Goal: Information Seeking & Learning: Find specific fact

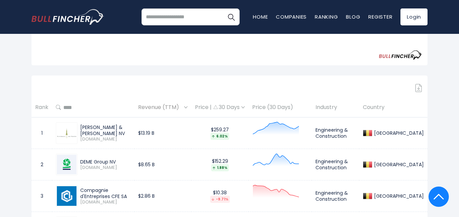
scroll to position [240, 0]
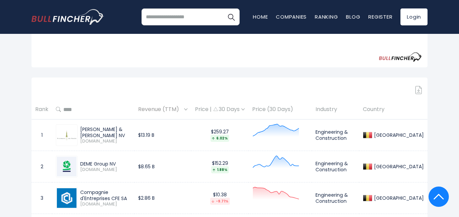
click at [63, 199] on img at bounding box center [67, 198] width 20 height 20
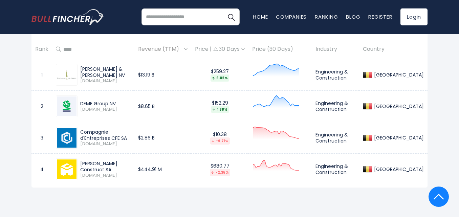
scroll to position [304, 0]
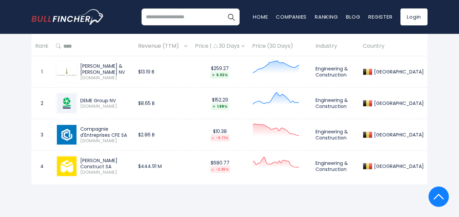
click at [85, 136] on div "Compagnie d'Entreprises CFE SA" at bounding box center [105, 132] width 50 height 12
click at [66, 135] on img at bounding box center [67, 135] width 20 height 20
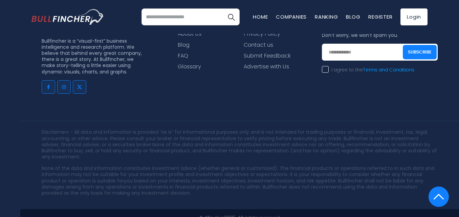
scroll to position [618, 0]
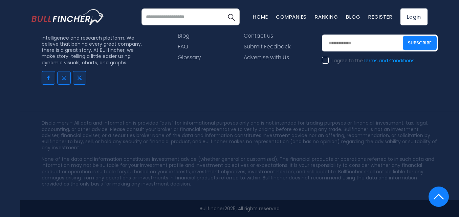
click at [437, 195] on img at bounding box center [439, 197] width 10 height 20
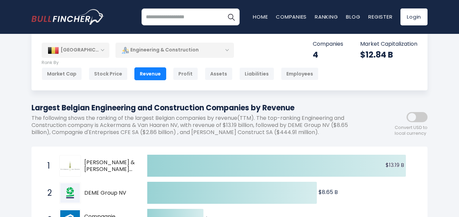
scroll to position [36, 0]
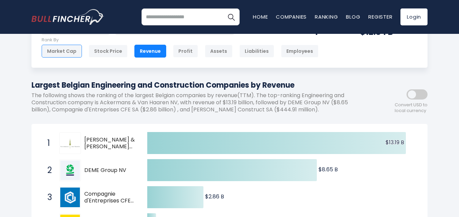
click at [55, 51] on div "Market Cap" at bounding box center [62, 51] width 40 height 13
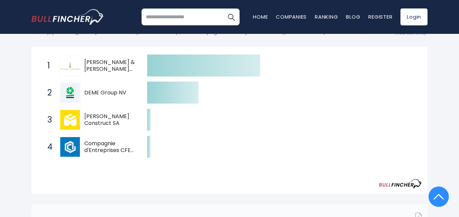
scroll to position [136, 0]
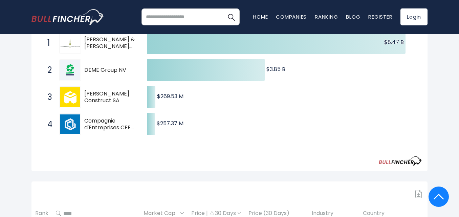
click at [99, 124] on span "Compagnie d'Entreprises CFE SA" at bounding box center [109, 124] width 51 height 14
click at [81, 101] on div at bounding box center [70, 97] width 22 height 22
drag, startPoint x: 81, startPoint y: 100, endPoint x: 87, endPoint y: 92, distance: 9.1
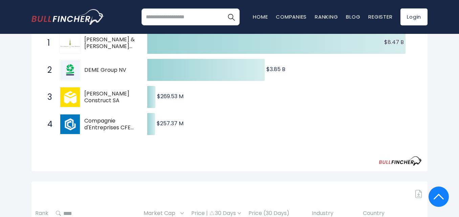
click at [84, 97] on div "3 Moury Construct SA MOUR.BR" at bounding box center [89, 97] width 91 height 22
click at [87, 92] on span "[PERSON_NAME] Construct SA" at bounding box center [109, 97] width 51 height 14
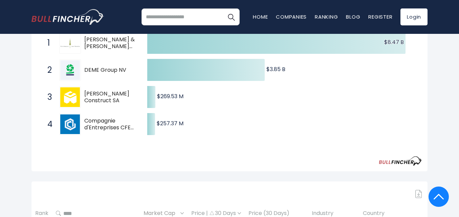
click at [87, 92] on span "[PERSON_NAME] Construct SA" at bounding box center [109, 97] width 51 height 14
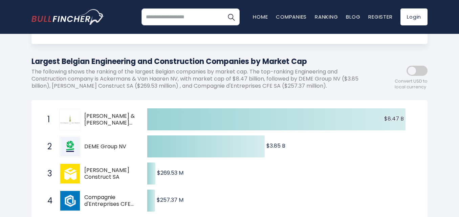
scroll to position [60, 0]
click at [90, 145] on span "DEME Group NV" at bounding box center [109, 147] width 51 height 7
click at [56, 143] on div "2 DEME Group NV DEME.BR" at bounding box center [89, 147] width 91 height 22
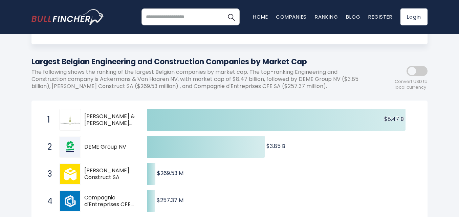
click at [49, 147] on span "2" at bounding box center [47, 147] width 7 height 12
drag, startPoint x: 67, startPoint y: 147, endPoint x: 76, endPoint y: 188, distance: 41.6
click at [67, 151] on img at bounding box center [70, 147] width 20 height 20
click at [76, 188] on icon "Created with Highcharts 12.1.2 $8.47 B ​ $8.47 B $3.85 B ​ $3.85 B $269.53 M ​ …" at bounding box center [229, 160] width 385 height 108
drag, startPoint x: 85, startPoint y: 196, endPoint x: 123, endPoint y: 196, distance: 37.6
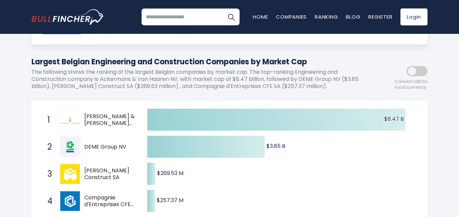
click at [136, 204] on span "4 Compagnie d'Entreprises CFE SA CFEB.BR" at bounding box center [92, 201] width 102 height 25
drag, startPoint x: 83, startPoint y: 167, endPoint x: 133, endPoint y: 175, distance: 51.2
click at [133, 175] on div "3 Moury Construct SA MOUR.BR" at bounding box center [89, 174] width 91 height 22
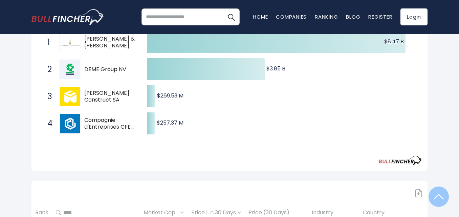
scroll to position [160, 0]
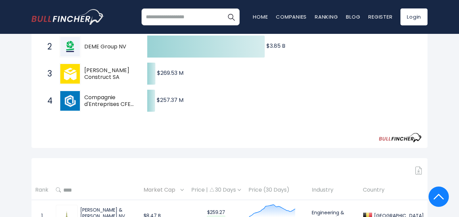
click at [459, 216] on div "Belgium Entire World 30,373 North America 3,966" at bounding box center [229, 123] width 459 height 478
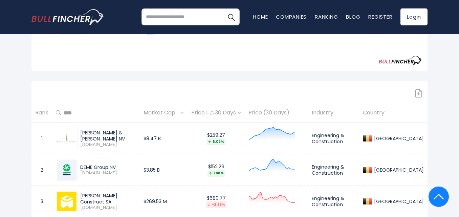
scroll to position [251, 0]
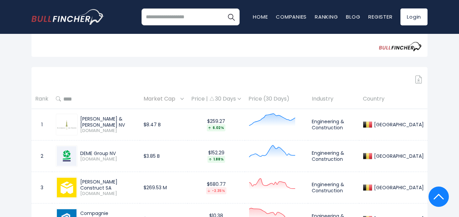
drag, startPoint x: 81, startPoint y: 182, endPoint x: 127, endPoint y: 178, distance: 45.9
click at [127, 178] on div "Moury Construct SA MOUR.BR" at bounding box center [96, 188] width 80 height 22
copy div "[PERSON_NAME] Construct SA"
